Goal: Task Accomplishment & Management: Use online tool/utility

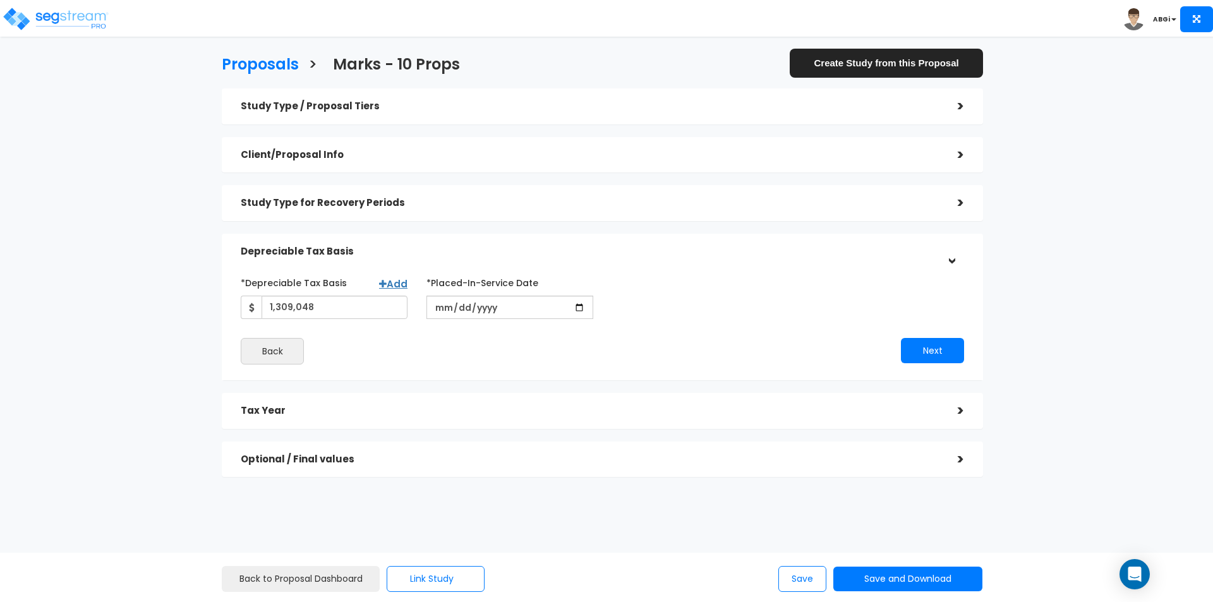
scroll to position [2, 0]
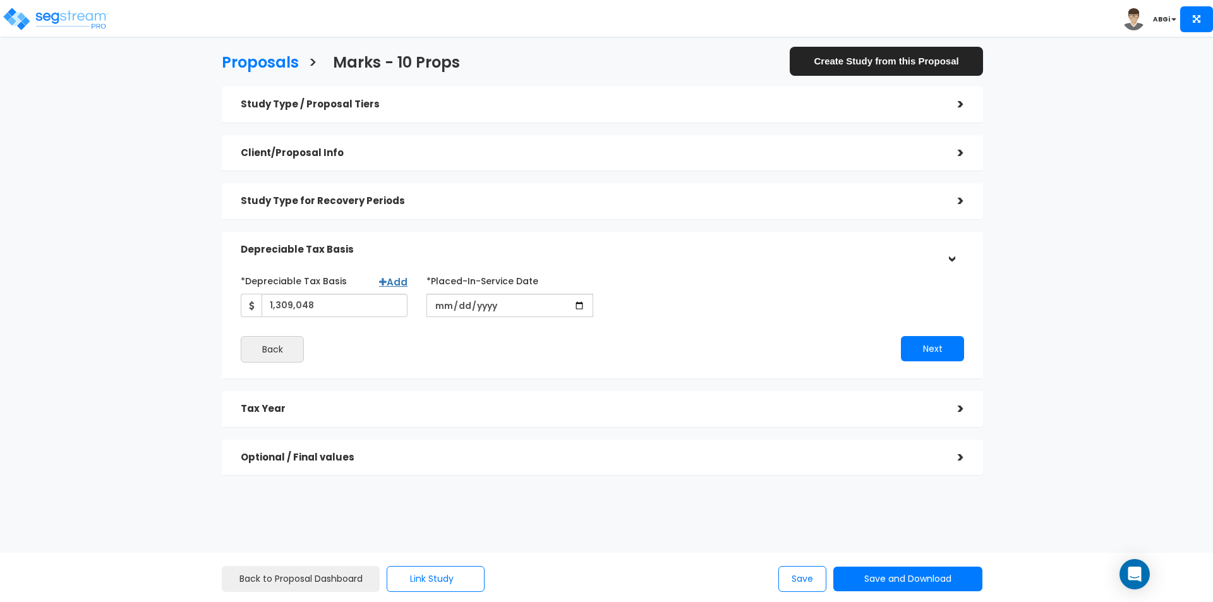
click at [779, 106] on h5 "Study Type / Proposal Tiers" at bounding box center [590, 104] width 698 height 11
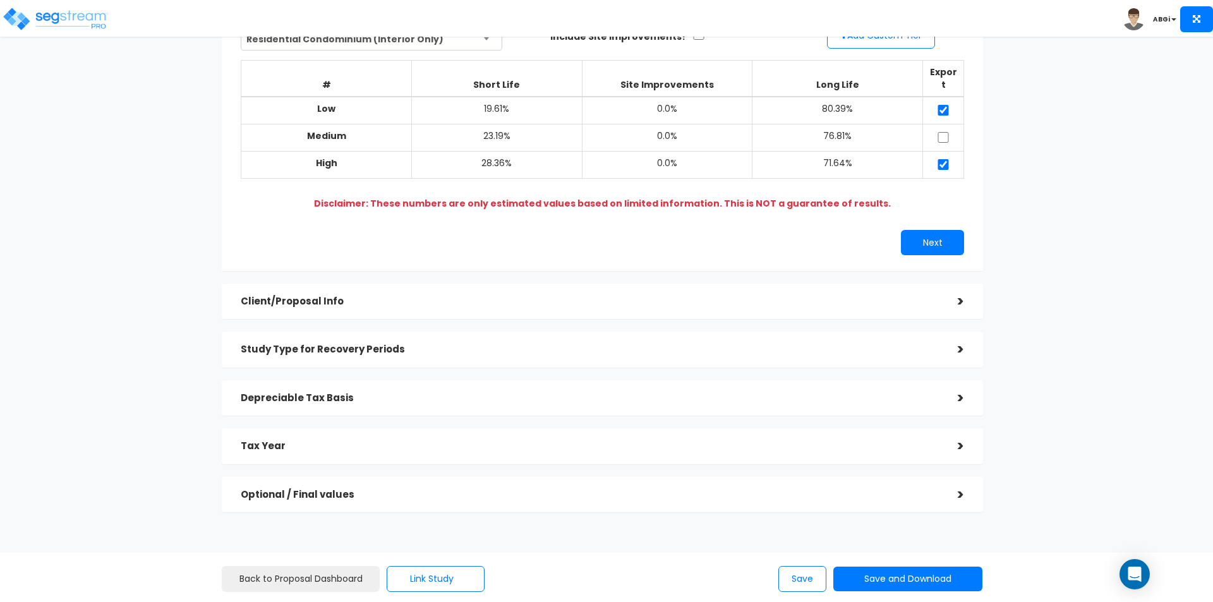
scroll to position [128, 0]
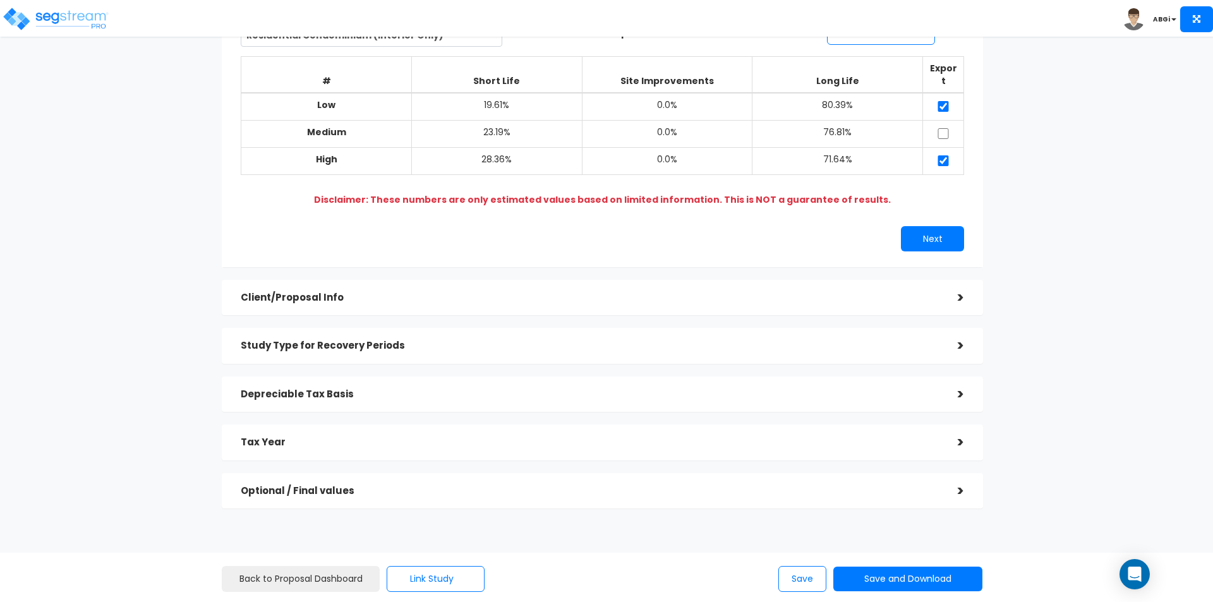
click at [715, 286] on div "Client/Proposal Info" at bounding box center [590, 297] width 698 height 23
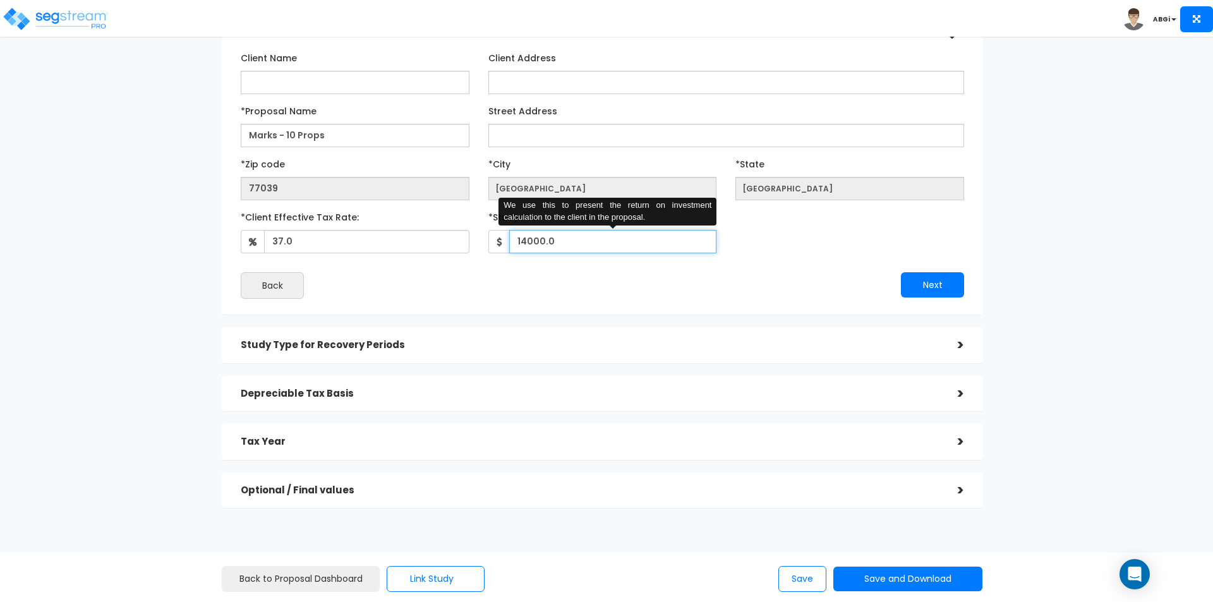
click at [555, 242] on input "14000.0" at bounding box center [613, 241] width 208 height 23
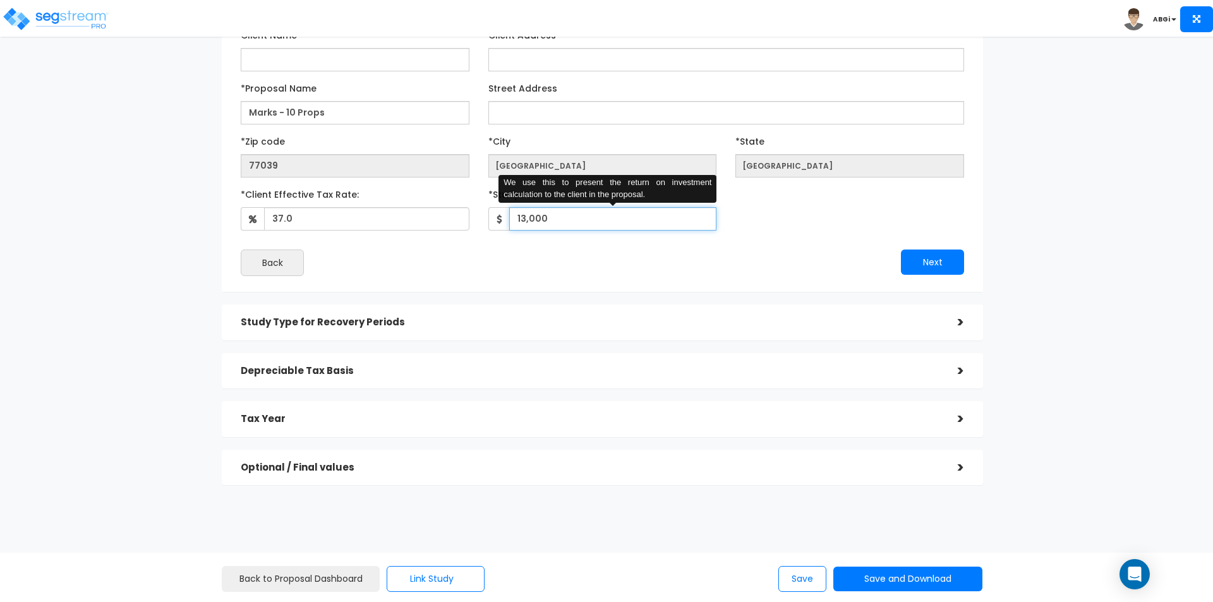
scroll to position [161, 0]
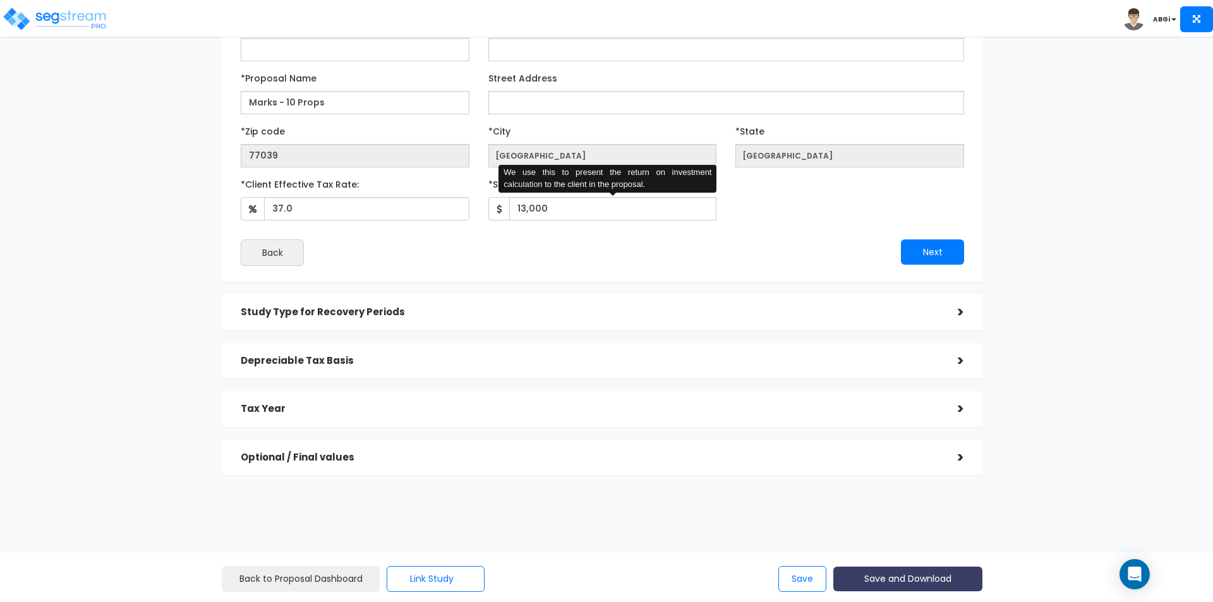
click at [918, 580] on button "Save and Download" at bounding box center [907, 579] width 149 height 25
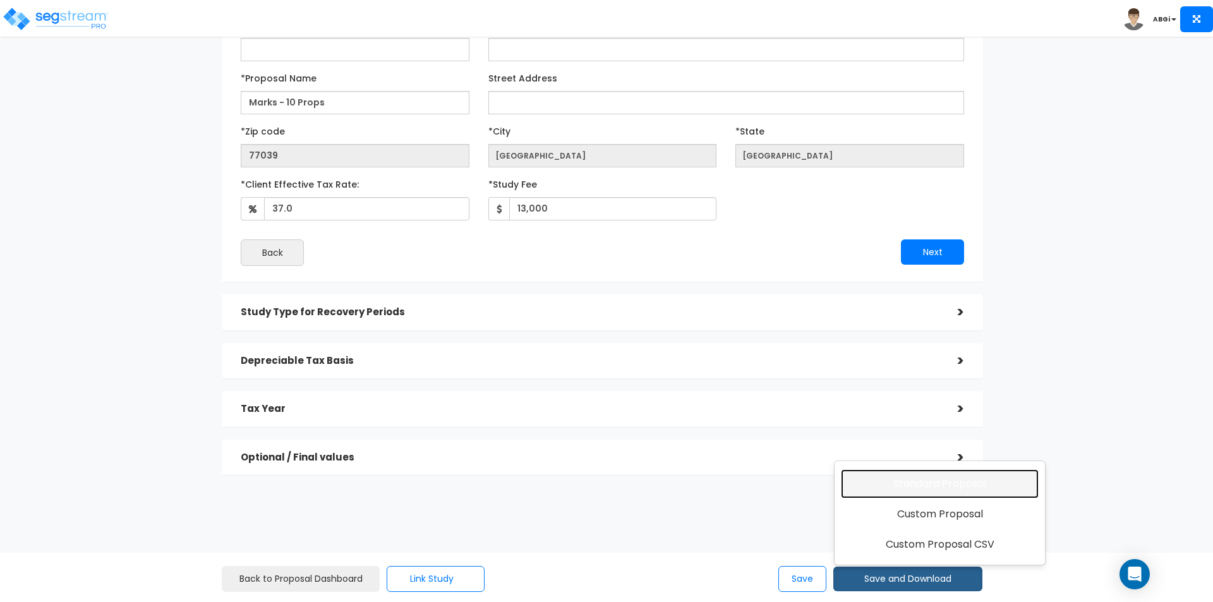
click at [934, 490] on link "Standard Proposal" at bounding box center [940, 483] width 198 height 29
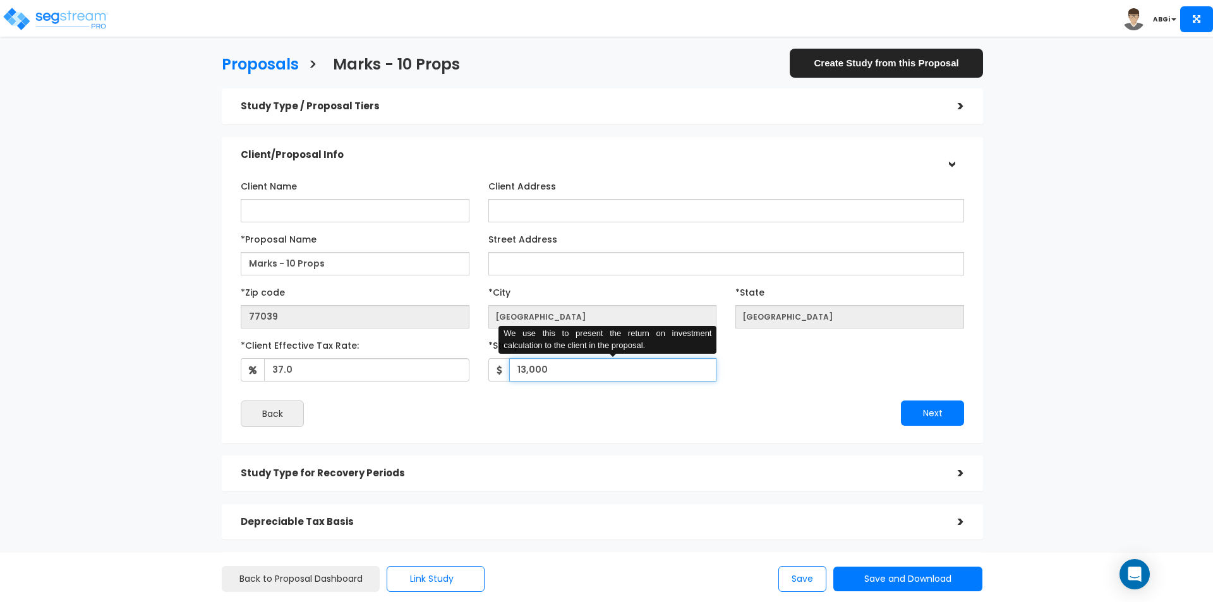
click at [584, 368] on input "13,000" at bounding box center [613, 369] width 208 height 23
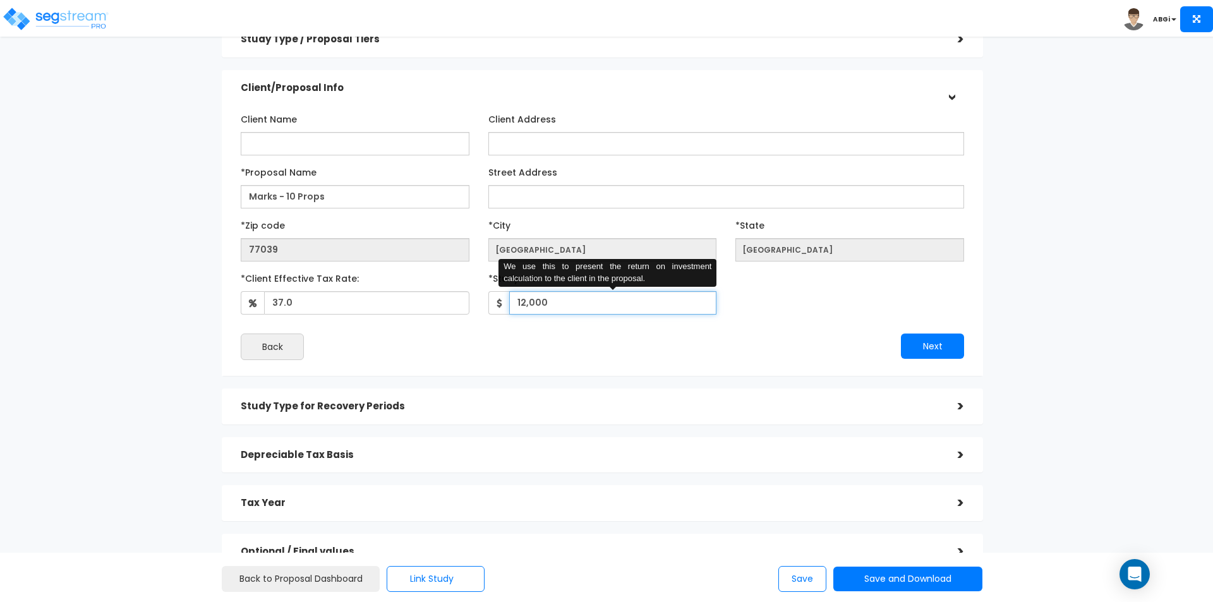
scroll to position [161, 0]
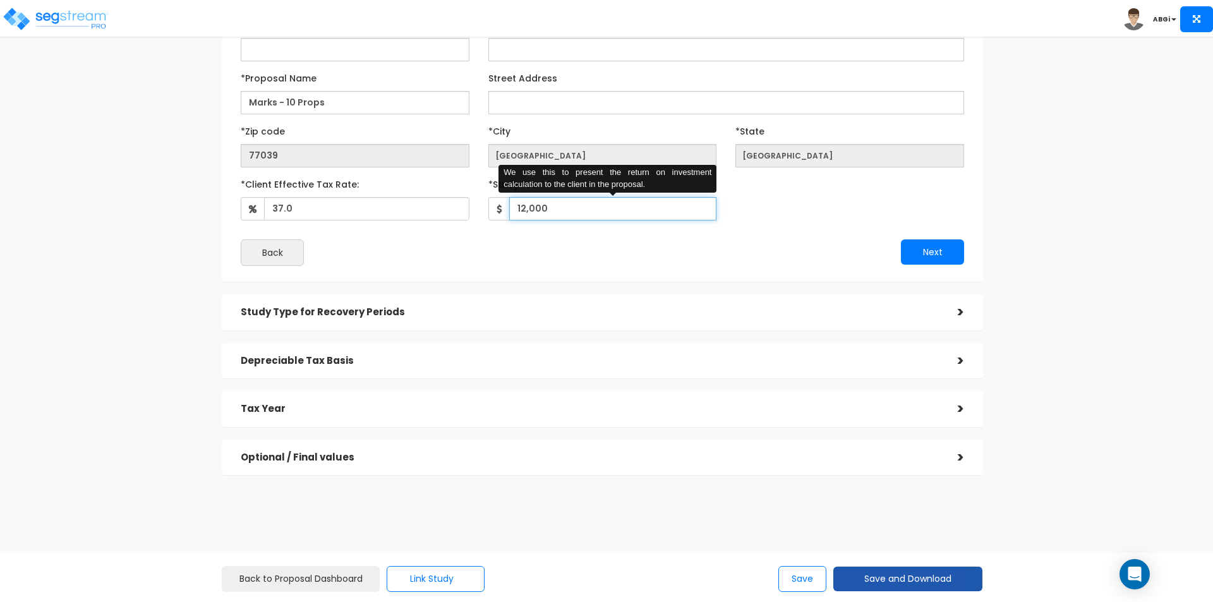
type input "12,000"
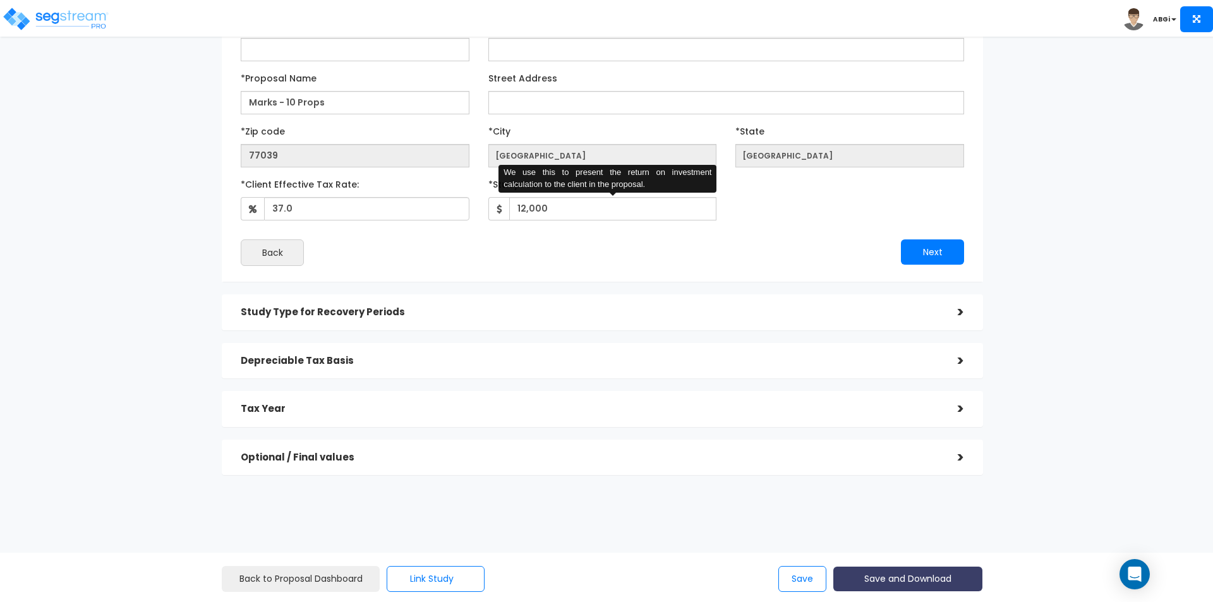
click at [904, 583] on button "Save and Download" at bounding box center [907, 579] width 149 height 25
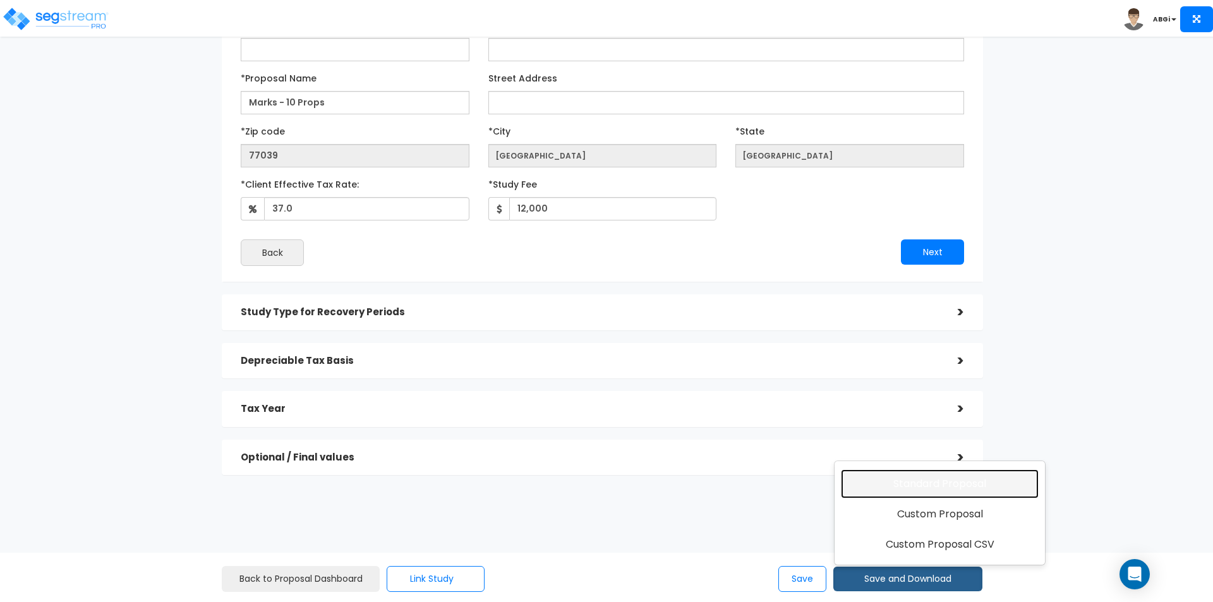
click at [929, 486] on link "Standard Proposal" at bounding box center [940, 483] width 198 height 29
